Goal: Find contact information: Find contact information

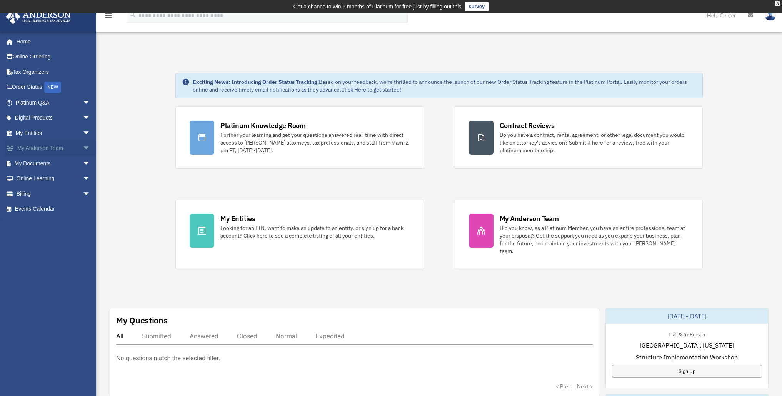
click at [83, 147] on span "arrow_drop_down" at bounding box center [90, 149] width 15 height 16
click at [67, 164] on link "My Anderson Team" at bounding box center [56, 163] width 91 height 15
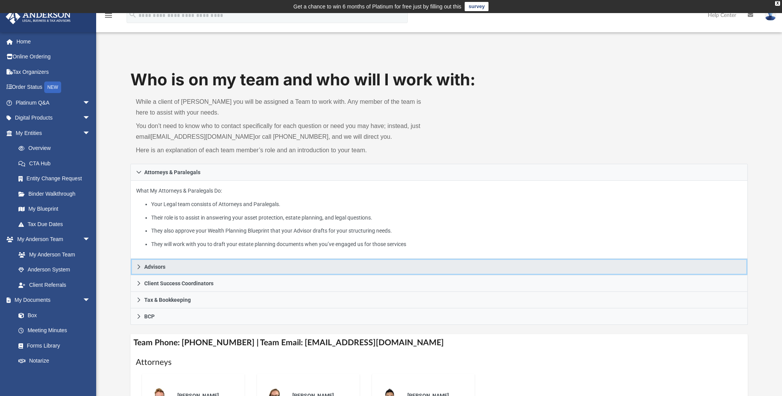
click at [149, 264] on span "Advisors" at bounding box center [154, 266] width 21 height 5
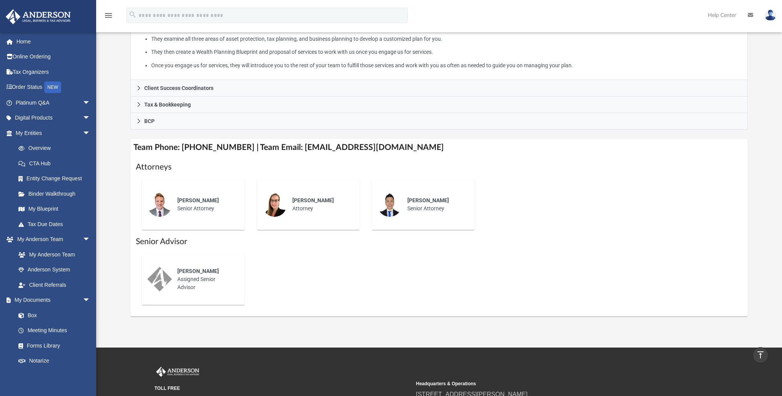
scroll to position [197, 0]
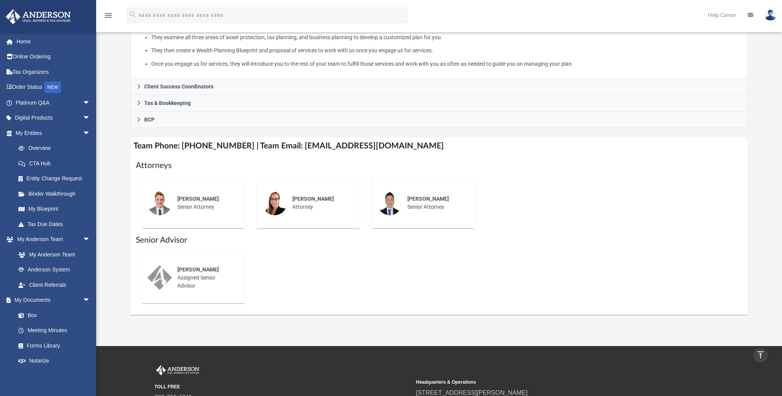
drag, startPoint x: 314, startPoint y: 149, endPoint x: 189, endPoint y: 224, distance: 145.5
click at [321, 150] on h4 "Team Phone: [PHONE_NUMBER] | Team Email: [EMAIL_ADDRESS][DOMAIN_NAME]" at bounding box center [438, 145] width 617 height 17
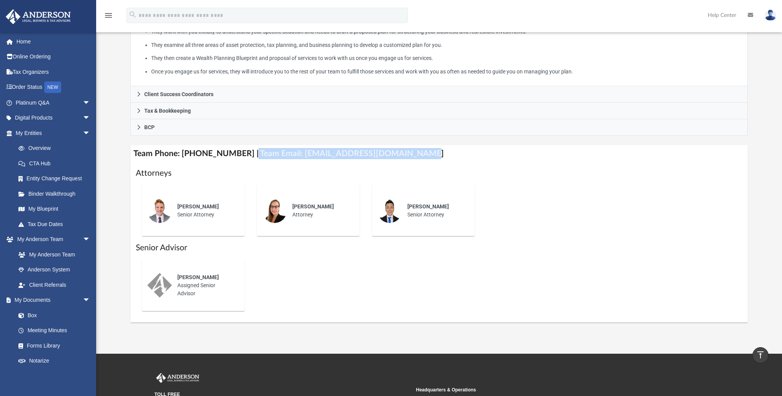
scroll to position [188, 0]
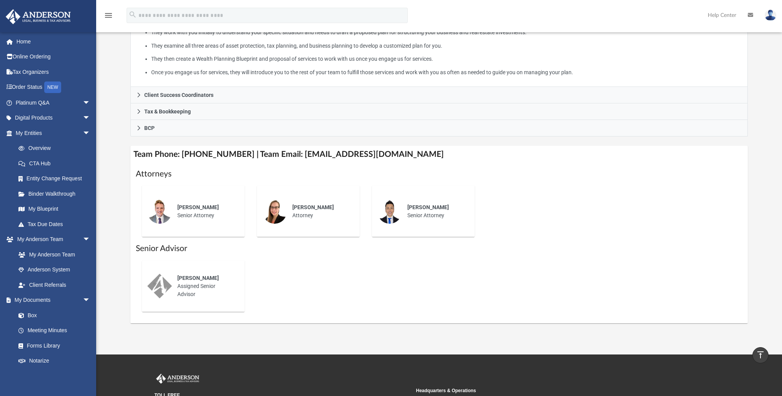
click at [406, 192] on div "Kc Ushijima Senior Attorney" at bounding box center [423, 211] width 92 height 40
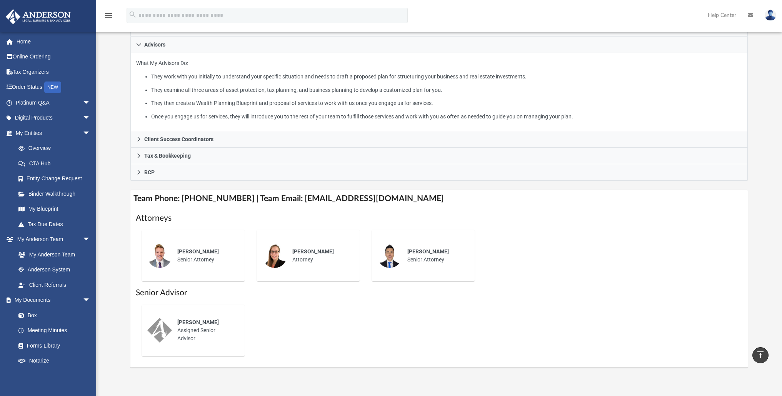
scroll to position [143, 0]
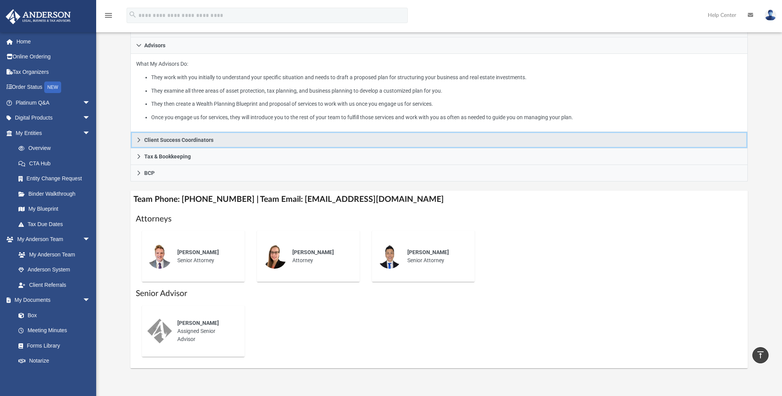
click at [141, 137] on icon at bounding box center [138, 139] width 5 height 5
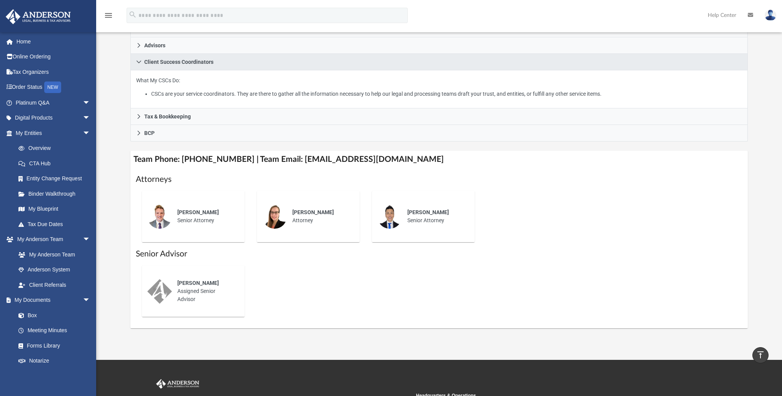
click at [546, 95] on li "CSCs are your service coordinators. They are there to gather all the informatio…" at bounding box center [446, 94] width 590 height 10
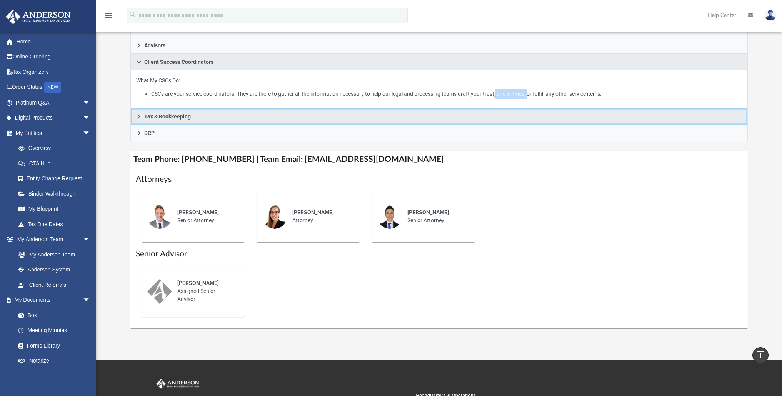
click at [140, 114] on icon at bounding box center [138, 116] width 5 height 5
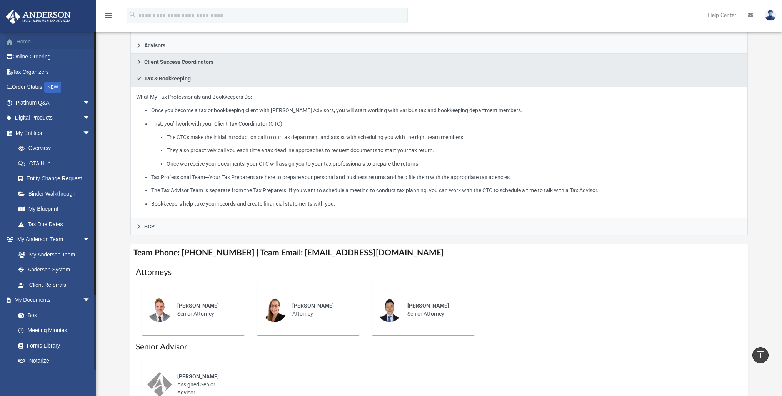
click at [22, 42] on link "Home" at bounding box center [53, 41] width 96 height 15
click at [23, 41] on link "Home" at bounding box center [53, 41] width 96 height 15
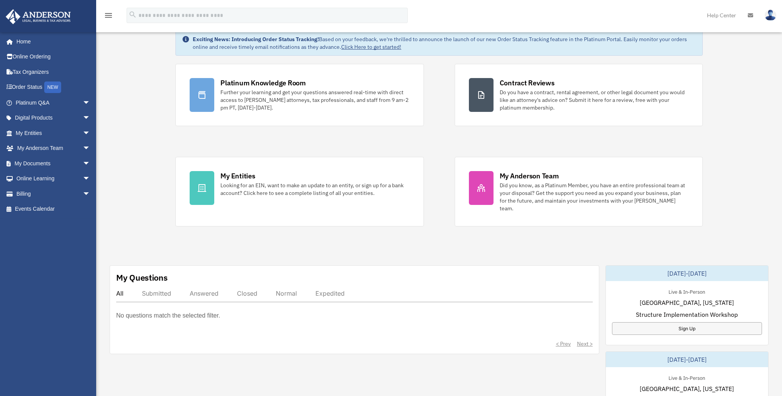
scroll to position [49, 0]
